Goal: Task Accomplishment & Management: Complete application form

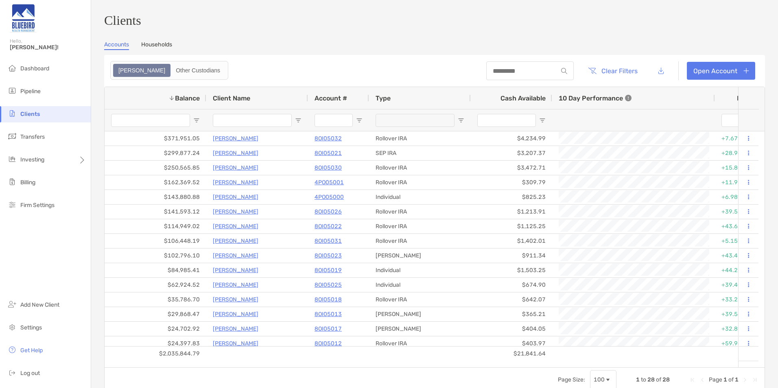
click at [40, 117] on li "Clients" at bounding box center [45, 114] width 91 height 16
click at [31, 112] on span "Clients" at bounding box center [30, 114] width 20 height 7
click at [28, 72] on li "Dashboard" at bounding box center [45, 69] width 91 height 16
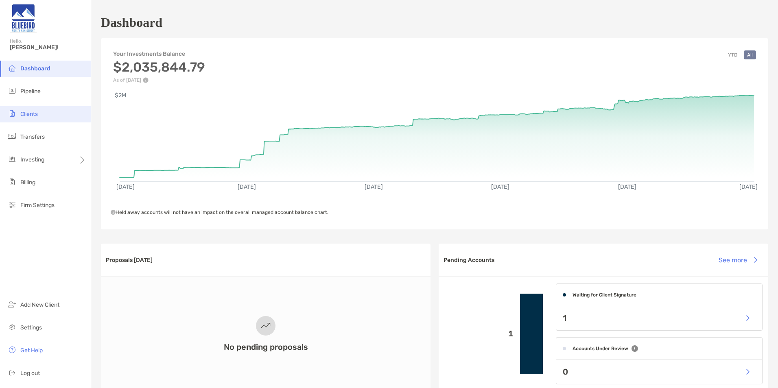
click at [35, 114] on span "Clients" at bounding box center [28, 114] width 17 height 7
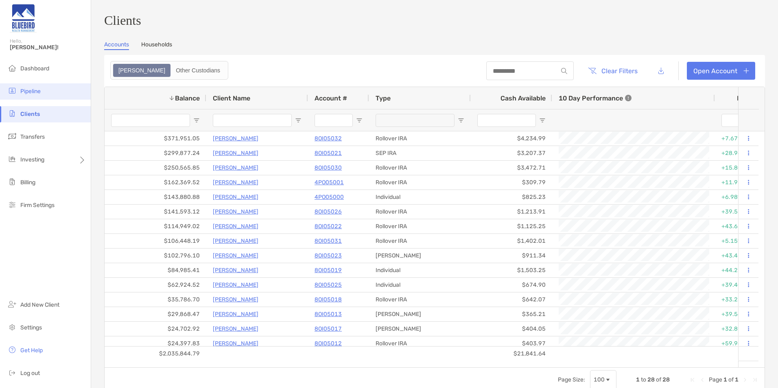
click at [41, 86] on li "Pipeline" at bounding box center [45, 91] width 91 height 16
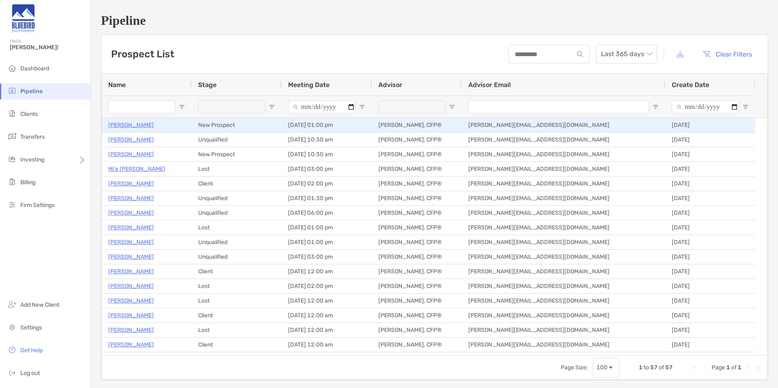
click at [133, 126] on p "[PERSON_NAME]" at bounding box center [131, 125] width 46 height 10
click at [128, 127] on p "[PERSON_NAME]" at bounding box center [131, 125] width 46 height 10
click at [124, 121] on p "[PERSON_NAME]" at bounding box center [131, 125] width 46 height 10
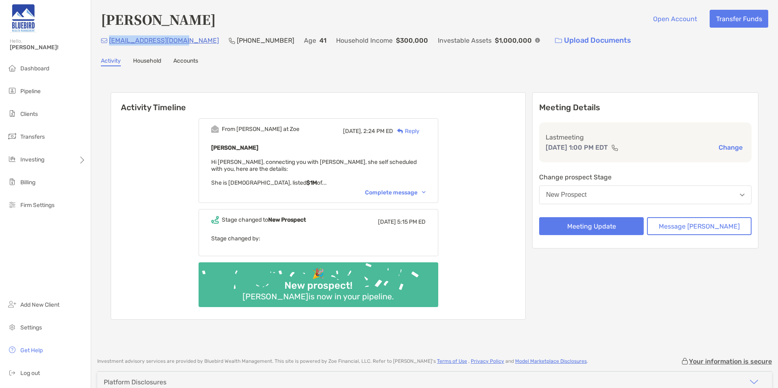
drag, startPoint x: 0, startPoint y: 0, endPoint x: 110, endPoint y: 38, distance: 116.7
click at [110, 38] on div "annecurtiss@gmail.com (215) 801-7481 Age 41 Household Income $300,000 Investabl…" at bounding box center [434, 40] width 667 height 17
copy p "[EMAIL_ADDRESS][DOMAIN_NAME]"
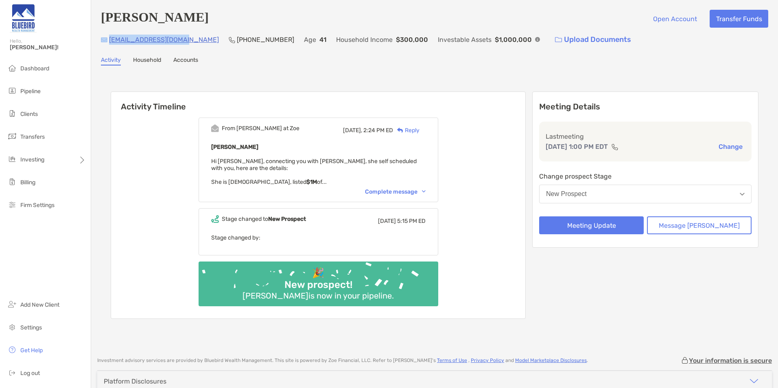
drag, startPoint x: 186, startPoint y: 42, endPoint x: 108, endPoint y: 43, distance: 77.7
click at [108, 43] on div "annecurtiss@gmail.com (215) 801-7481 Age 41 Household Income $300,000 Investabl…" at bounding box center [434, 39] width 667 height 17
copy div "[EMAIL_ADDRESS][DOMAIN_NAME]"
drag, startPoint x: 162, startPoint y: 93, endPoint x: 176, endPoint y: 77, distance: 20.5
click at [162, 93] on h6 "Activity Timeline" at bounding box center [318, 102] width 414 height 20
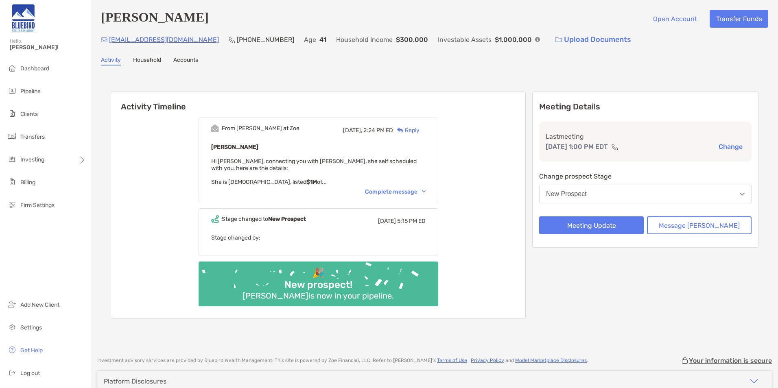
click at [624, 191] on button "New Prospect" at bounding box center [645, 194] width 212 height 19
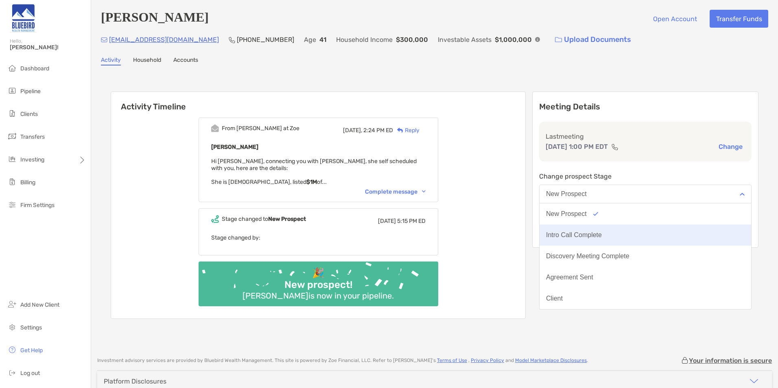
click at [602, 236] on div "Intro Call Complete" at bounding box center [574, 235] width 56 height 7
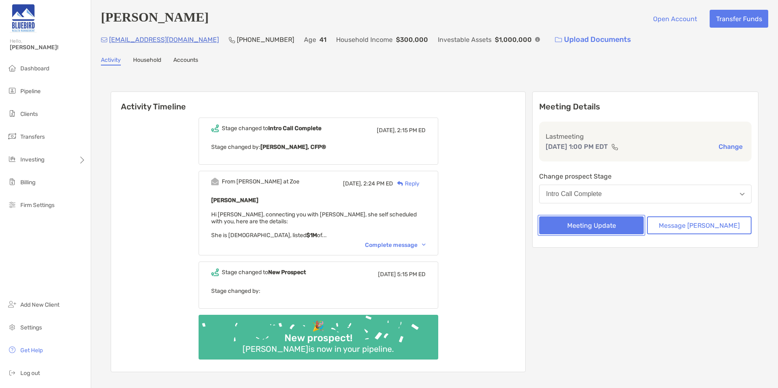
click at [619, 228] on button "Meeting Update" at bounding box center [591, 225] width 105 height 18
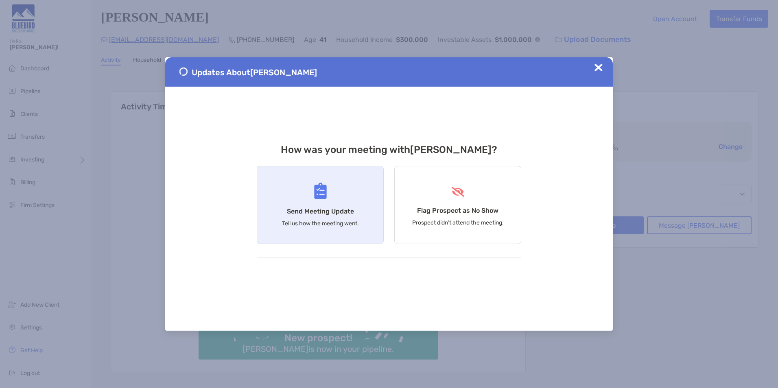
click at [284, 199] on div "Send Meeting Update Tell us how the meeting went." at bounding box center [320, 205] width 127 height 78
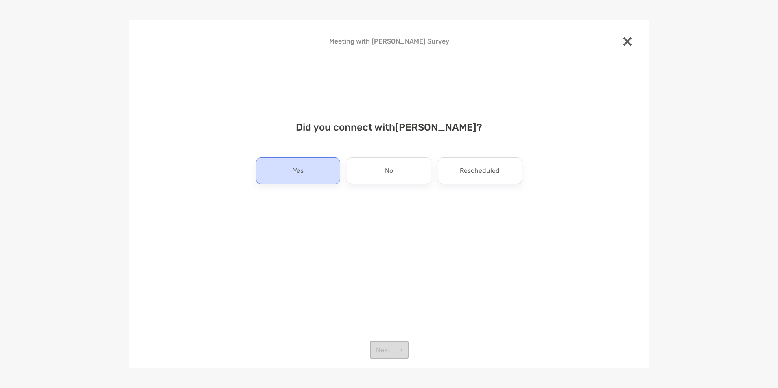
click at [297, 164] on div "Yes" at bounding box center [298, 170] width 84 height 27
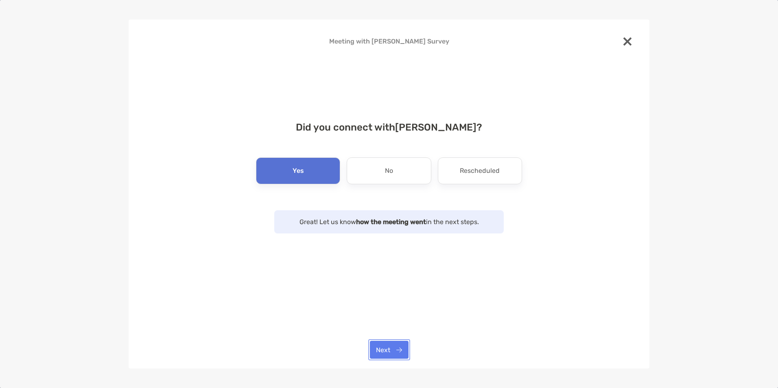
click at [400, 352] on button "Next" at bounding box center [389, 350] width 39 height 18
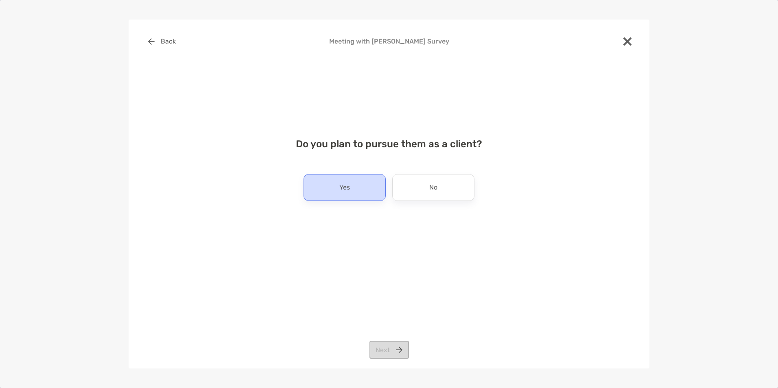
click at [330, 186] on div "Yes" at bounding box center [345, 187] width 82 height 27
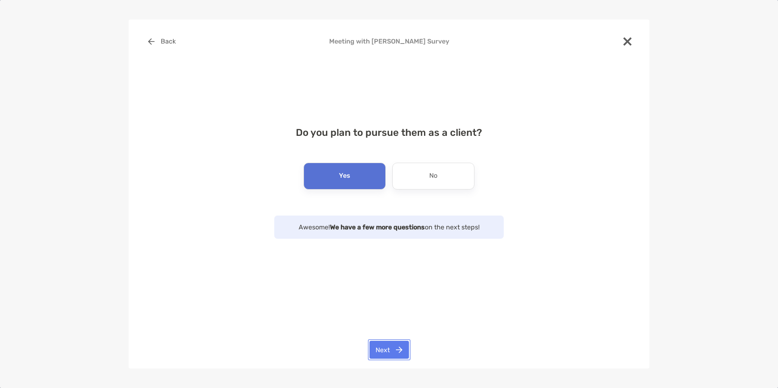
click at [381, 348] on button "Next" at bounding box center [389, 350] width 39 height 18
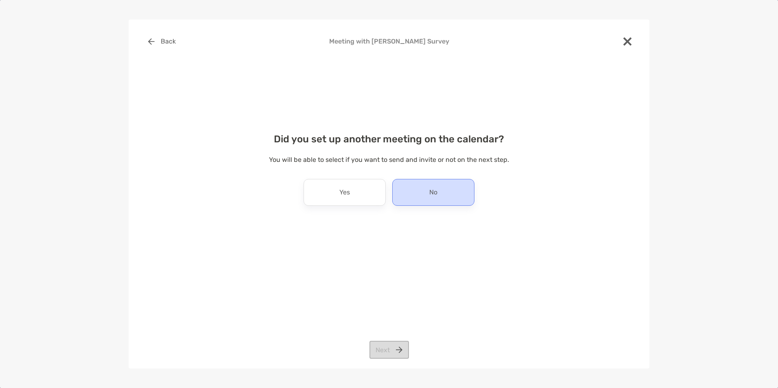
click at [436, 197] on p "No" at bounding box center [433, 192] width 8 height 13
click at [402, 346] on button "Next" at bounding box center [389, 350] width 39 height 18
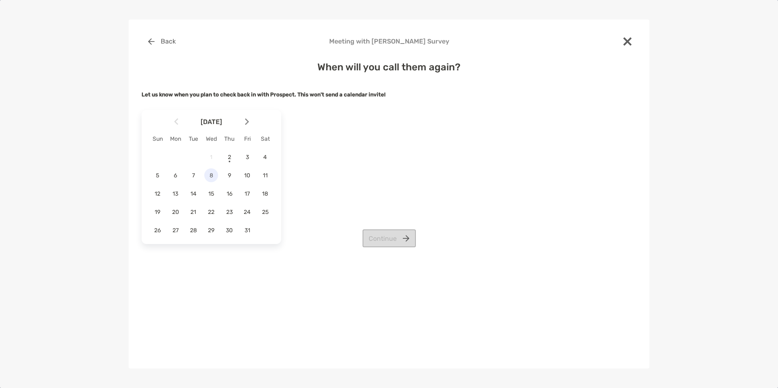
click at [210, 175] on span "8" at bounding box center [211, 175] width 14 height 7
click at [408, 239] on button "Continue" at bounding box center [389, 239] width 53 height 18
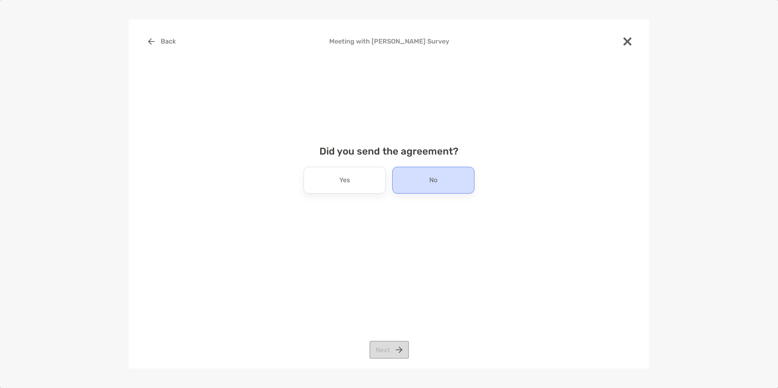
click at [440, 180] on div "No" at bounding box center [433, 180] width 82 height 27
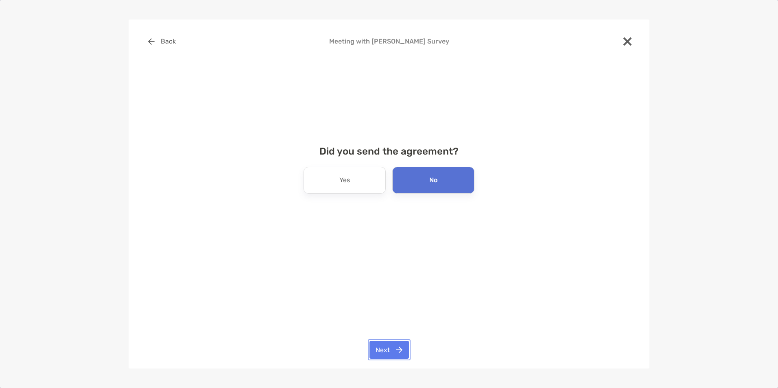
click at [400, 355] on button "Next" at bounding box center [389, 350] width 39 height 18
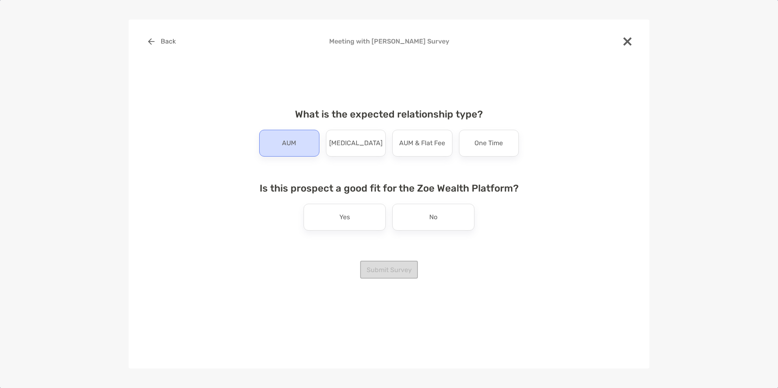
click at [308, 151] on div "AUM" at bounding box center [289, 143] width 60 height 27
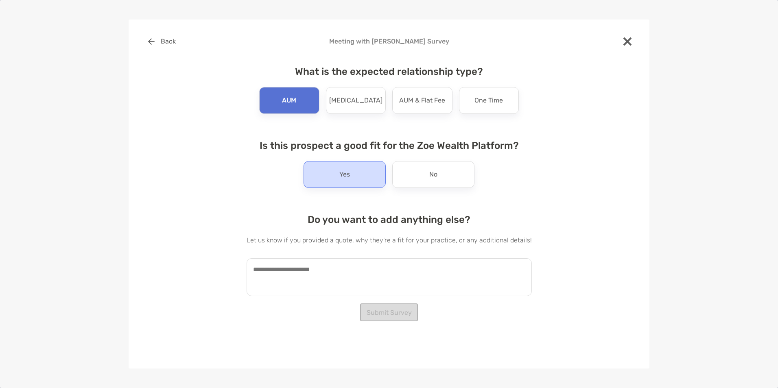
click at [353, 168] on div "Yes" at bounding box center [345, 174] width 82 height 27
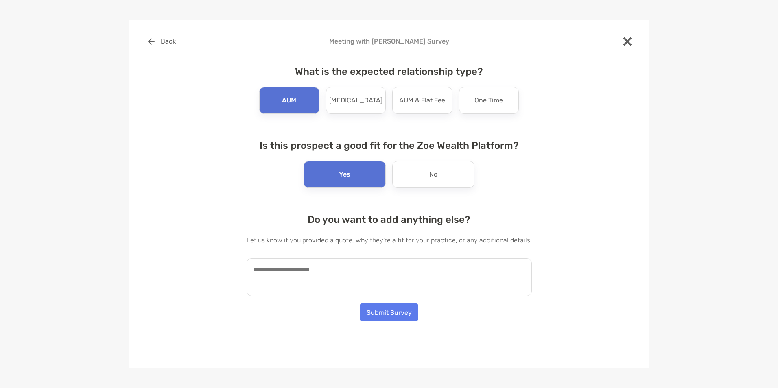
click at [343, 284] on textarea at bounding box center [389, 277] width 285 height 38
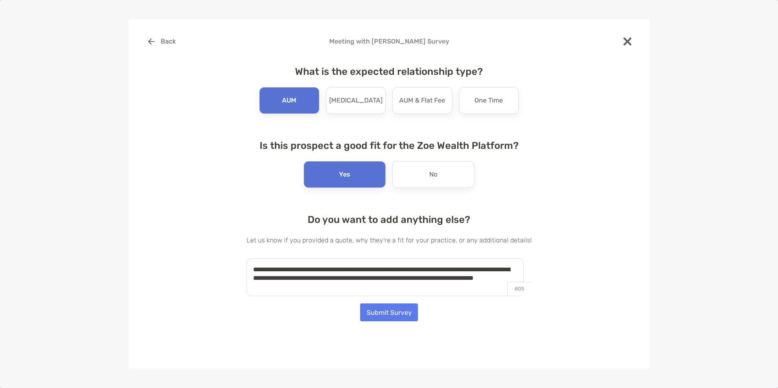
click at [370, 288] on textarea "**********" at bounding box center [385, 277] width 277 height 38
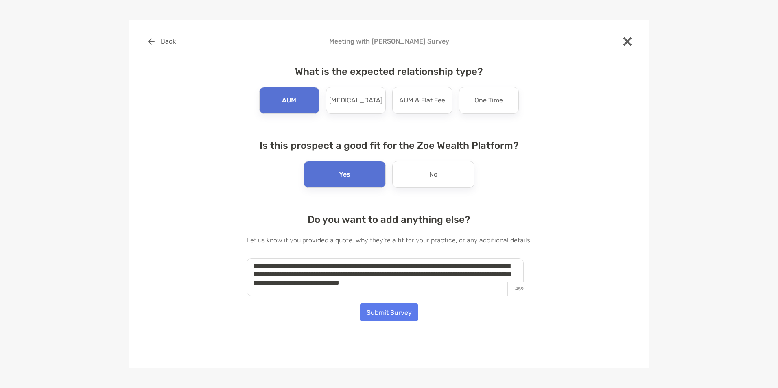
scroll to position [38, 0]
type textarea "**********"
click at [385, 315] on button "Submit Survey" at bounding box center [389, 313] width 58 height 18
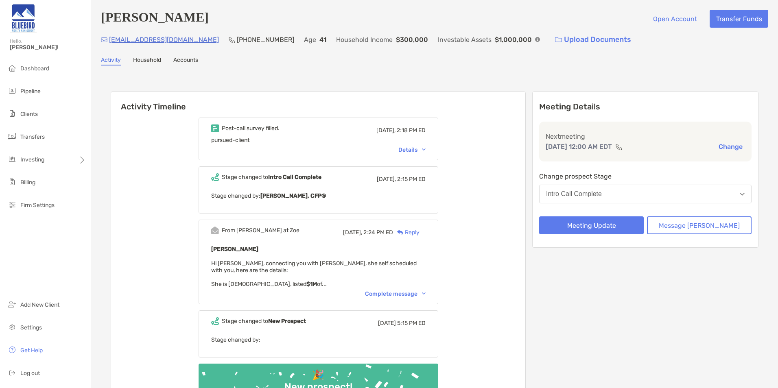
click at [418, 149] on div "Details" at bounding box center [411, 150] width 27 height 7
